Goal: Navigation & Orientation: Find specific page/section

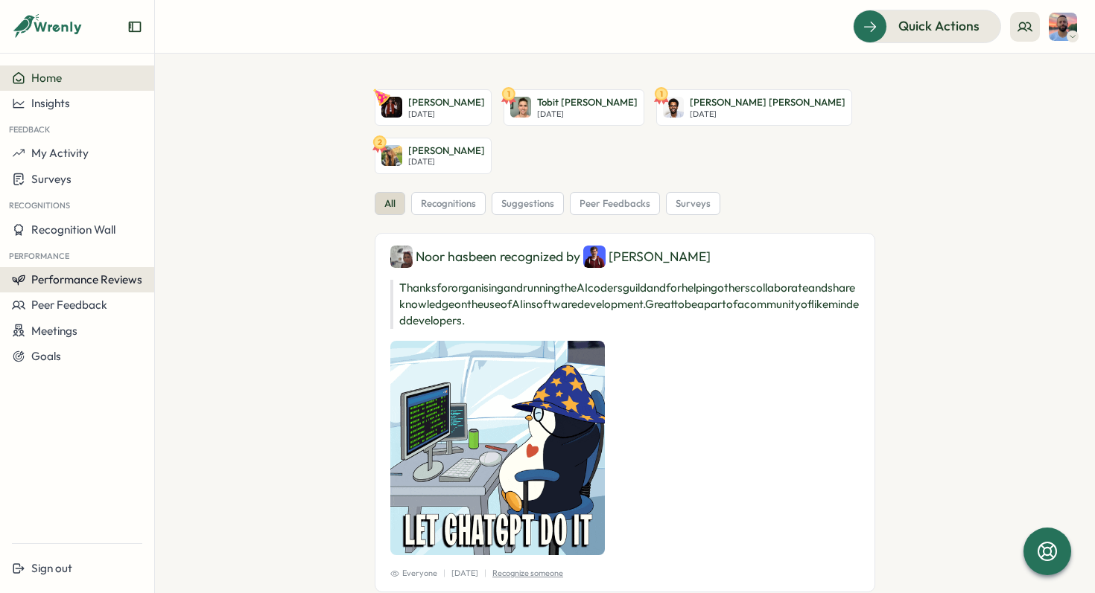
click at [89, 273] on span "Performance Reviews" at bounding box center [86, 280] width 111 height 14
click at [67, 278] on span "Performance Reviews" at bounding box center [86, 280] width 111 height 14
click at [73, 286] on span "Performance Reviews" at bounding box center [86, 280] width 111 height 14
click at [167, 262] on div "Reviews" at bounding box center [179, 266] width 42 height 16
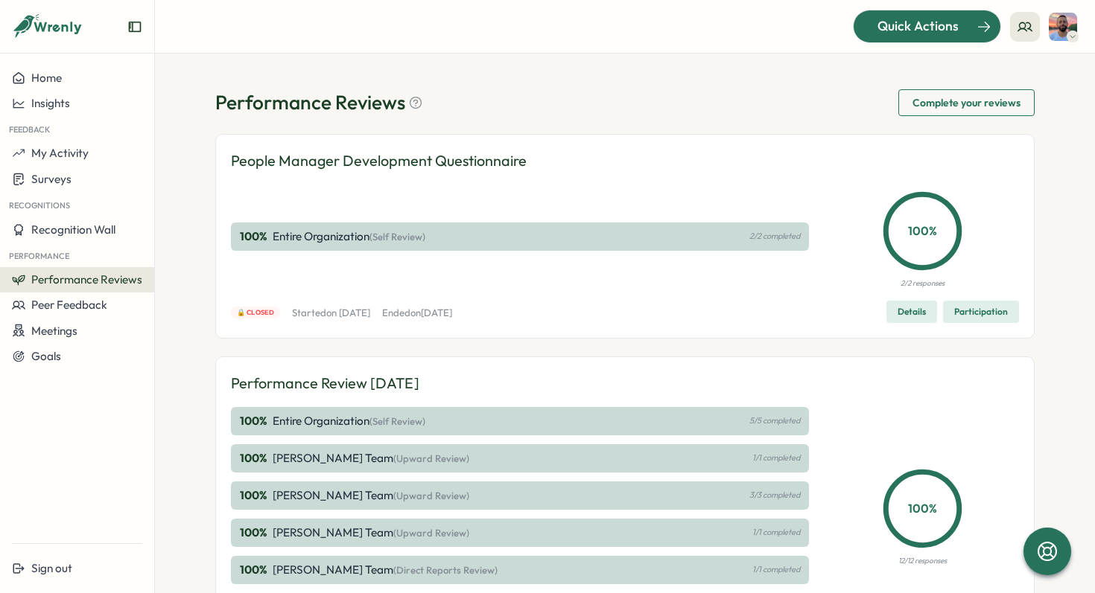
click at [897, 22] on span "Quick Actions" at bounding box center [917, 25] width 81 height 19
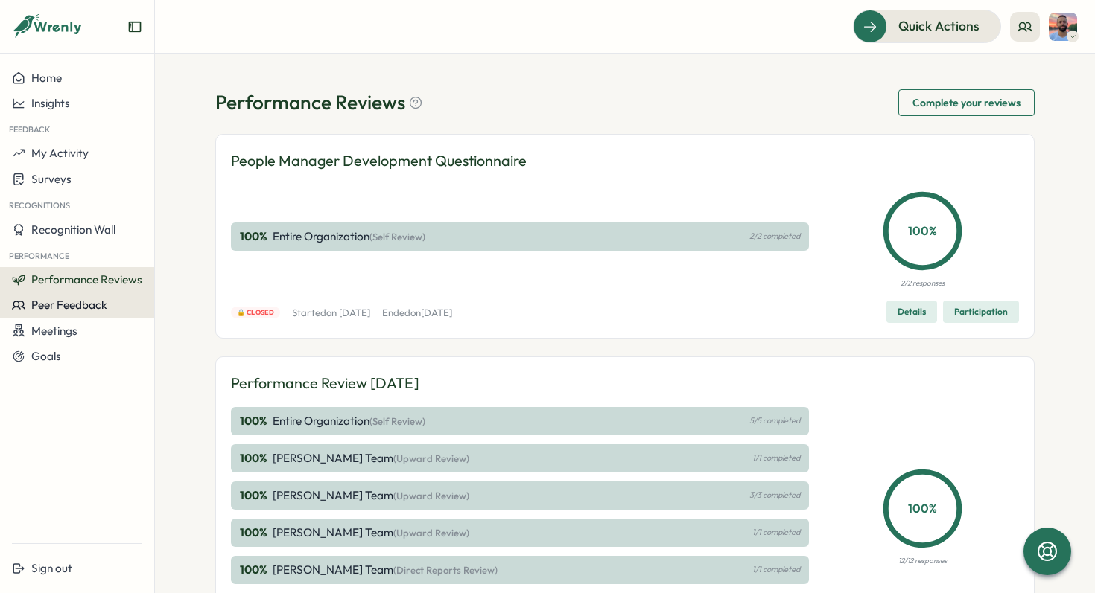
click at [56, 311] on span "Peer Feedback" at bounding box center [69, 305] width 76 height 14
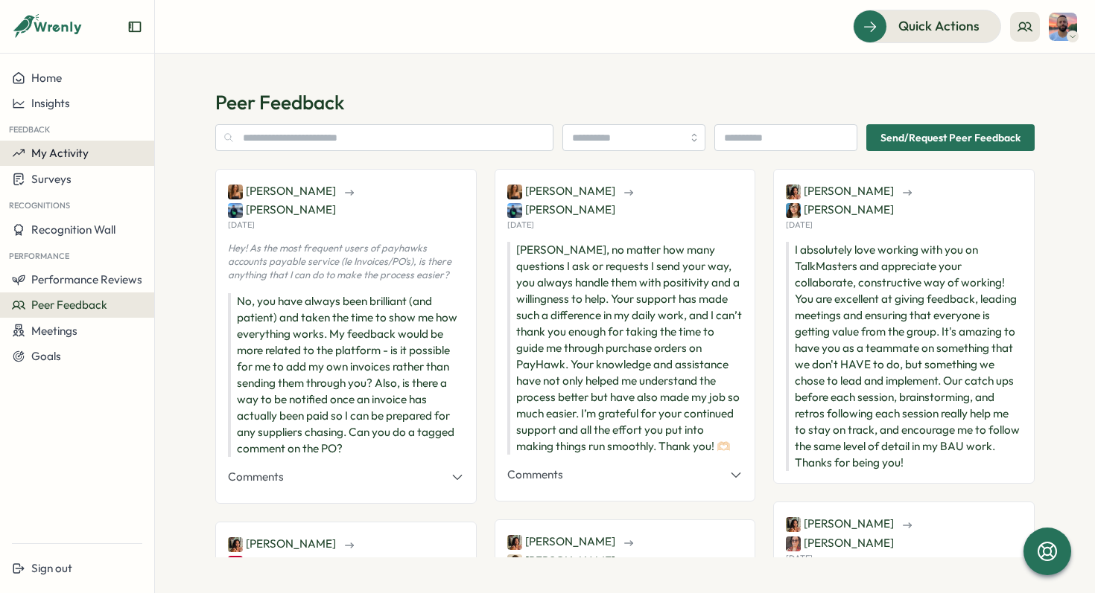
click at [55, 154] on span "My Activity" at bounding box center [59, 153] width 57 height 14
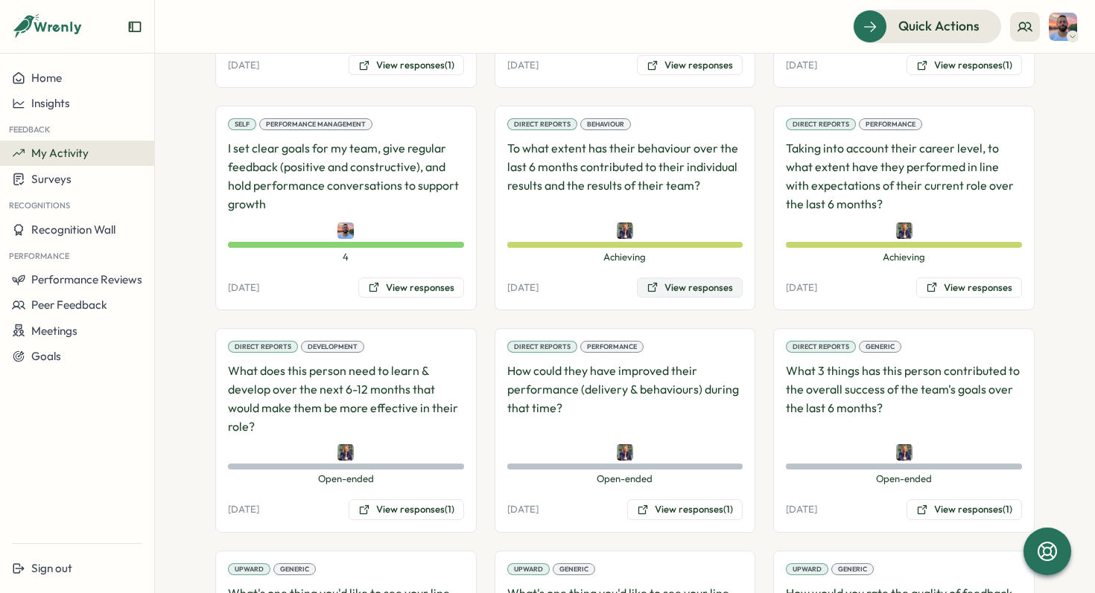
scroll to position [1820, 0]
